Goal: Navigation & Orientation: Find specific page/section

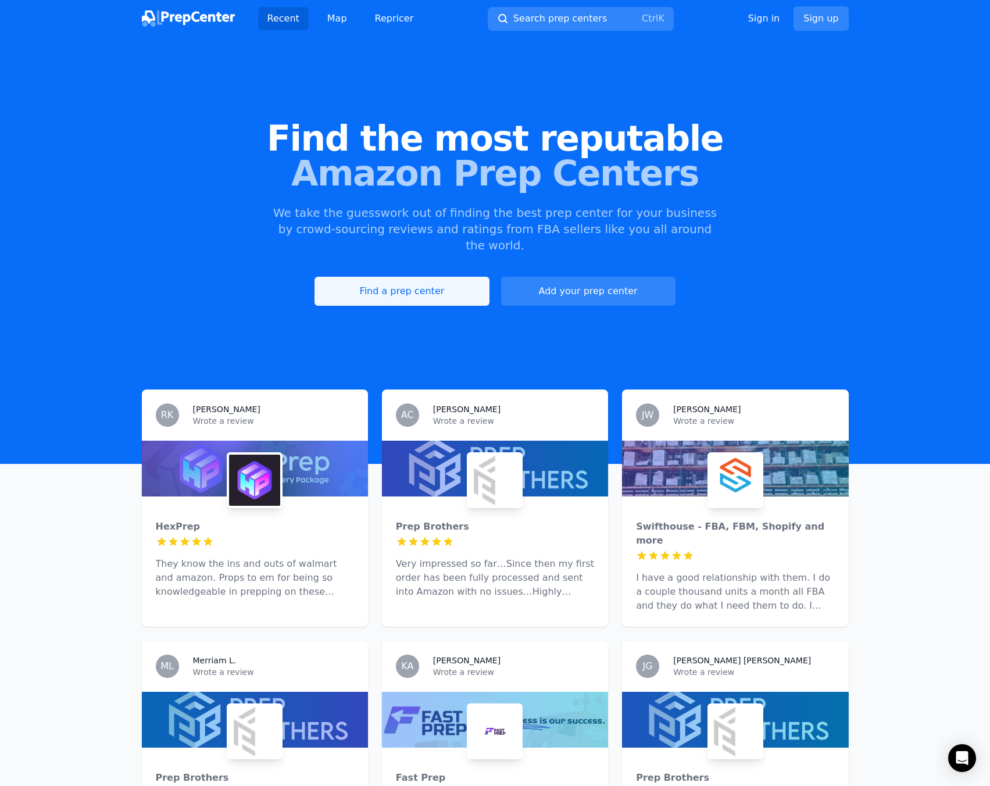
click at [394, 281] on link "Find a prep center" at bounding box center [401, 291] width 174 height 29
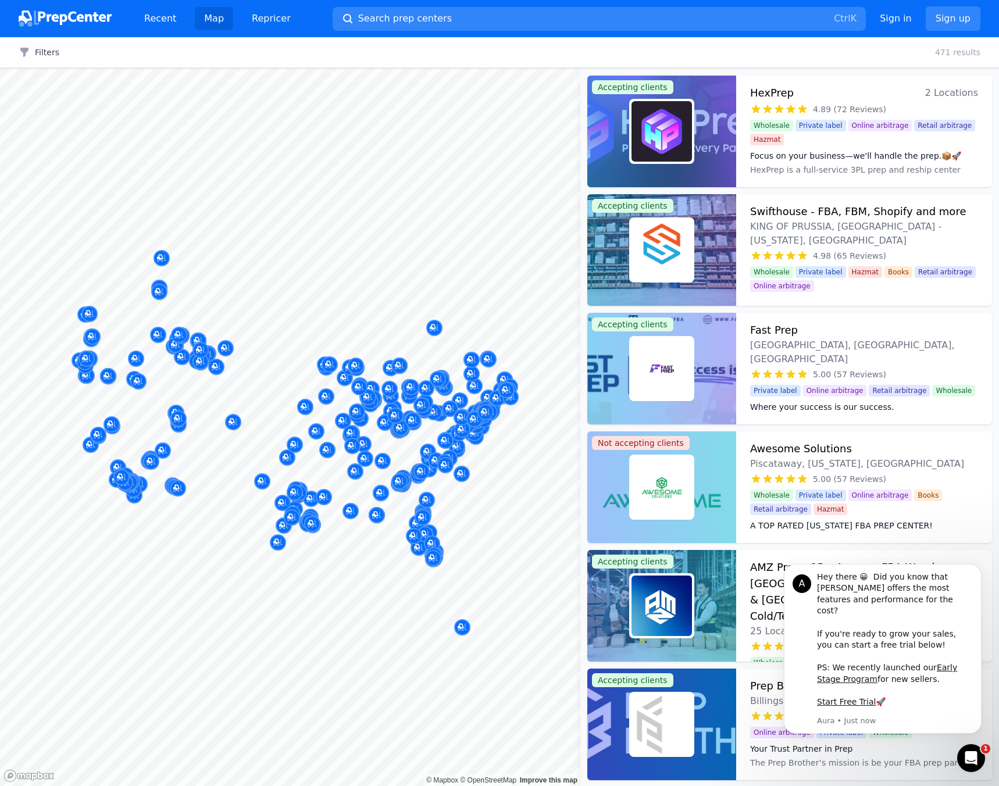
click at [74, 24] on img at bounding box center [65, 18] width 93 height 16
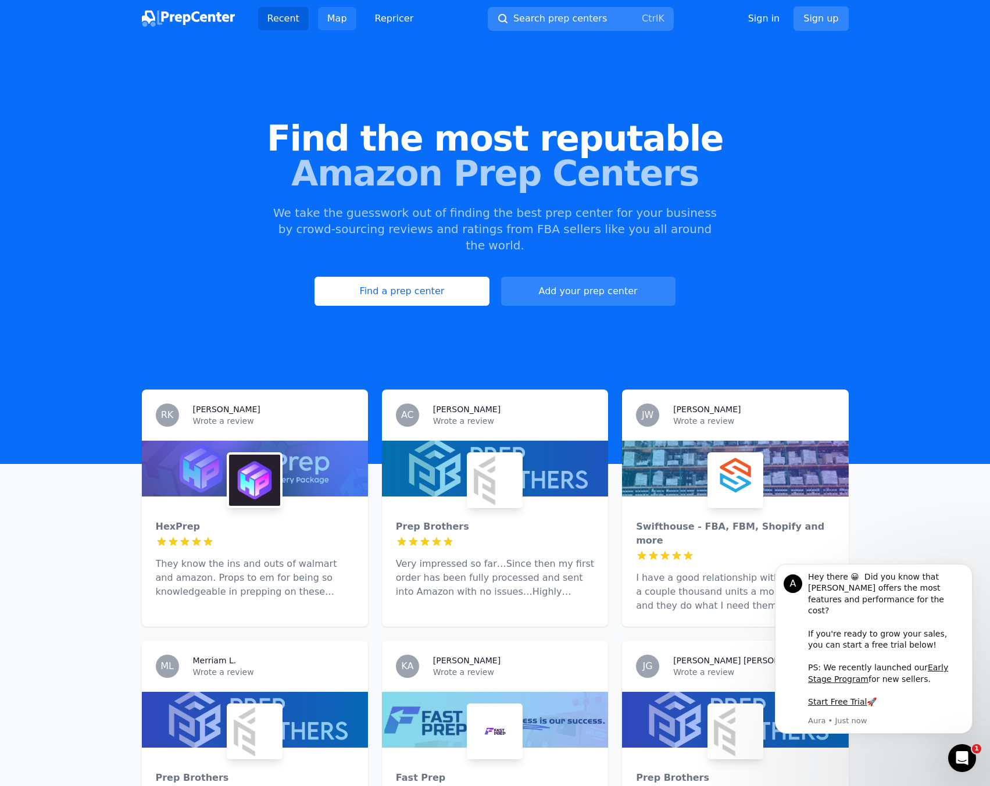
click at [320, 23] on link "Map" at bounding box center [337, 18] width 38 height 23
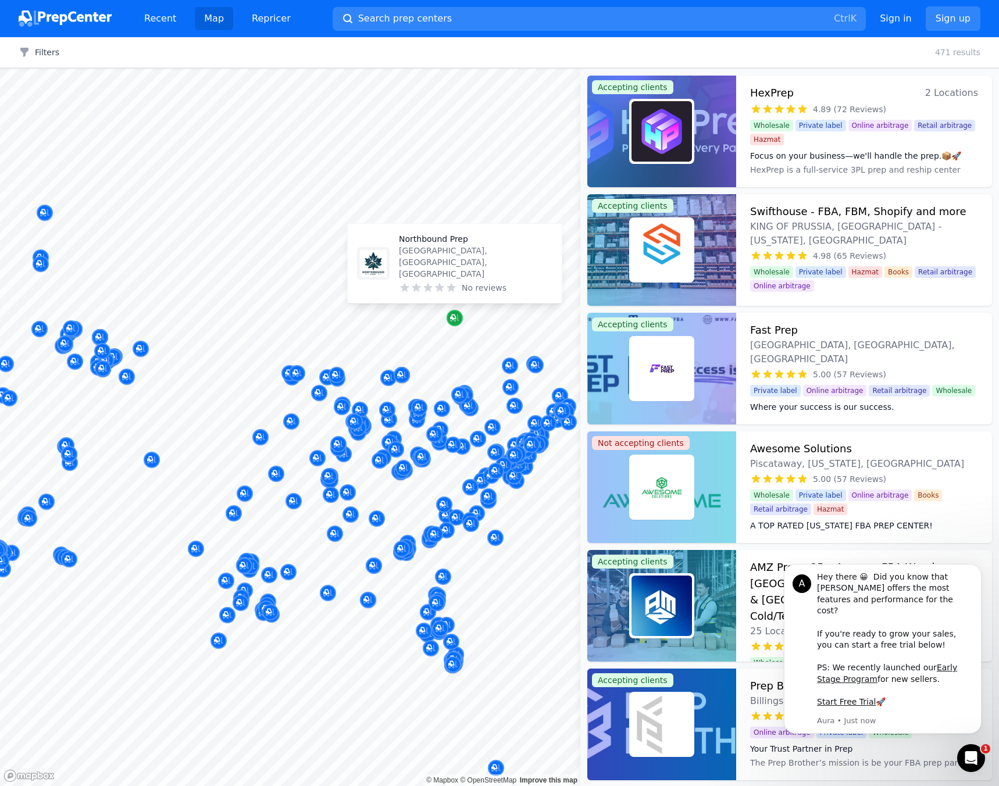
click at [454, 320] on icon "Map marker" at bounding box center [454, 318] width 9 height 8
click at [452, 323] on icon "Map marker" at bounding box center [454, 318] width 9 height 12
click at [413, 359] on body "Recent Map Repricer Search prep centers Ctrl K Open main menu Sign in Sign up F…" at bounding box center [499, 393] width 999 height 786
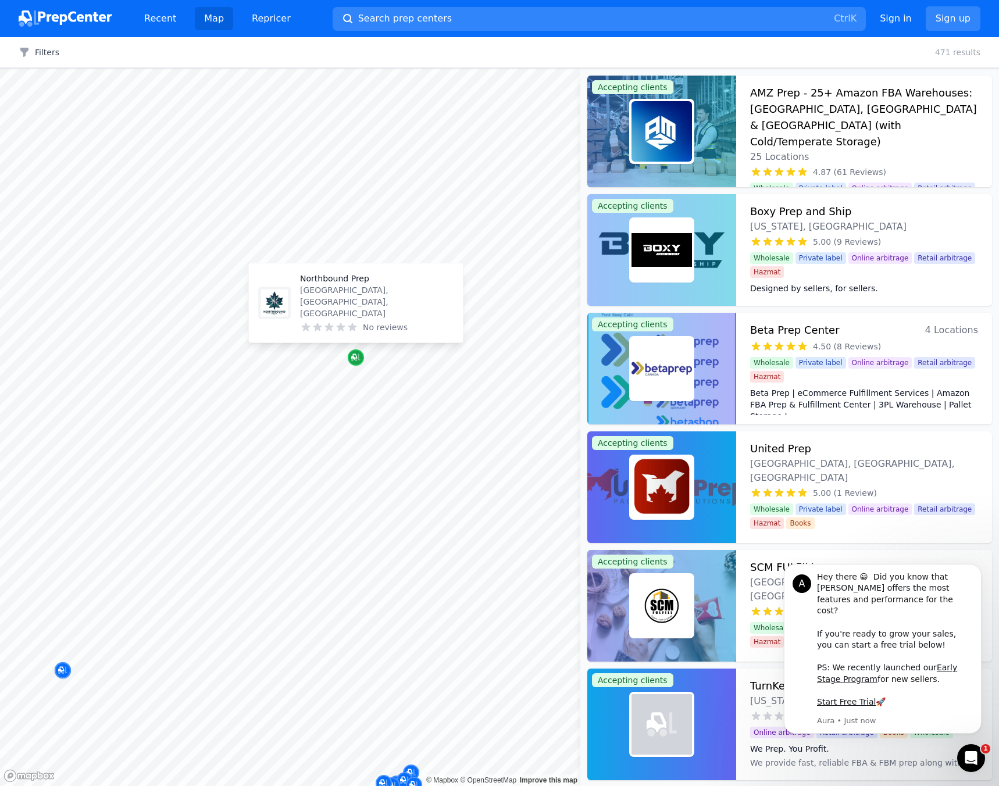
click at [354, 353] on icon "Map marker" at bounding box center [355, 358] width 9 height 12
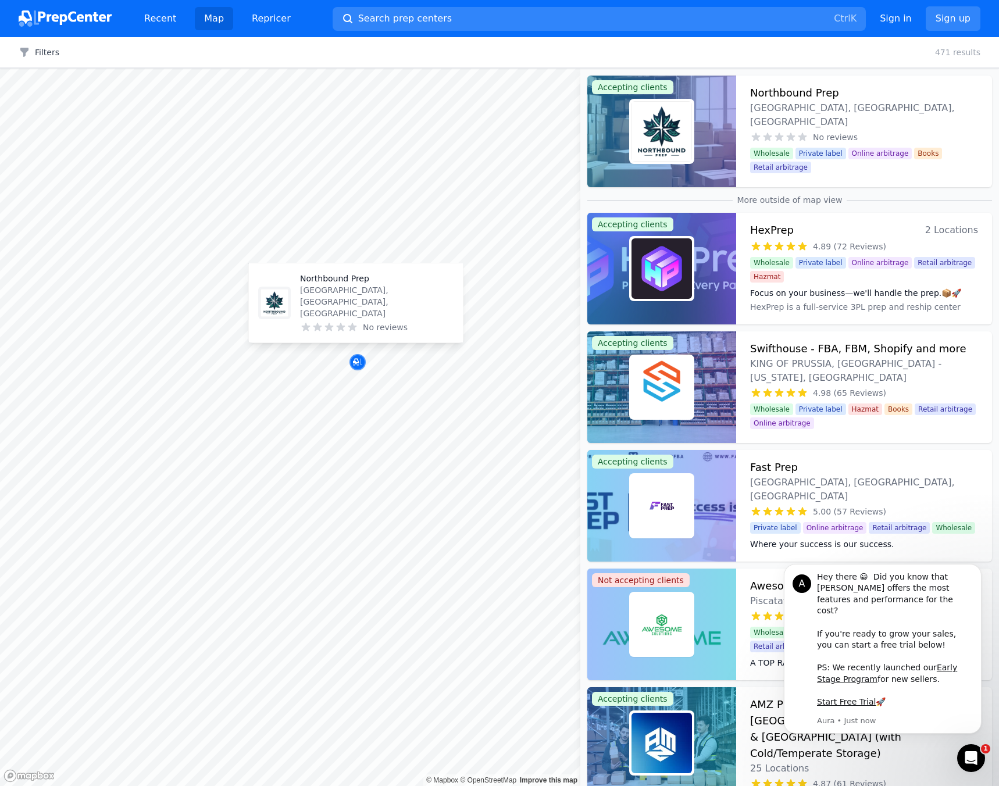
click at [343, 284] on p "Northbound Prep" at bounding box center [376, 279] width 153 height 12
